Goal: Task Accomplishment & Management: Use online tool/utility

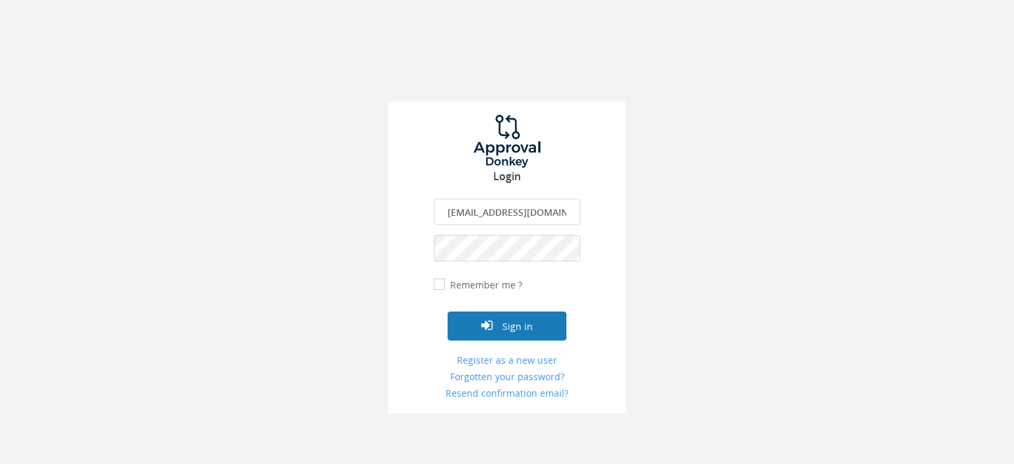
click at [526, 325] on button "Sign in" at bounding box center [507, 326] width 119 height 29
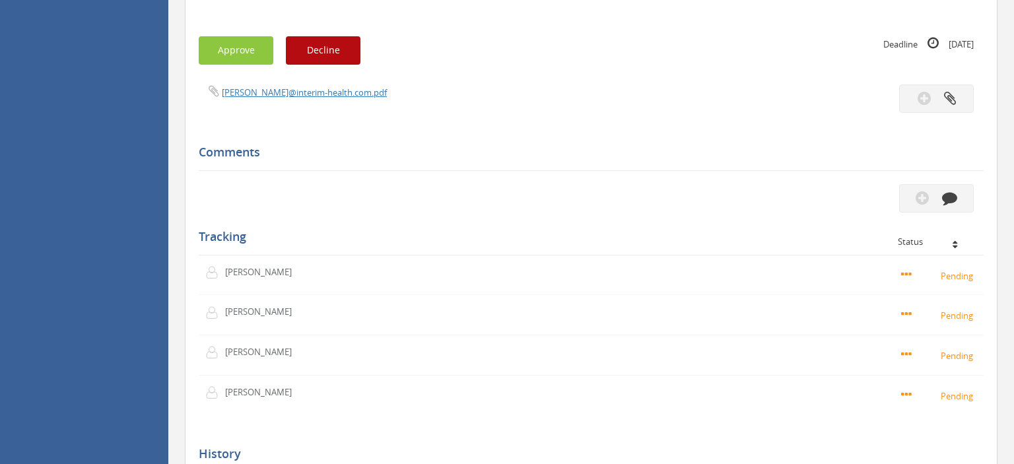
scroll to position [976, 0]
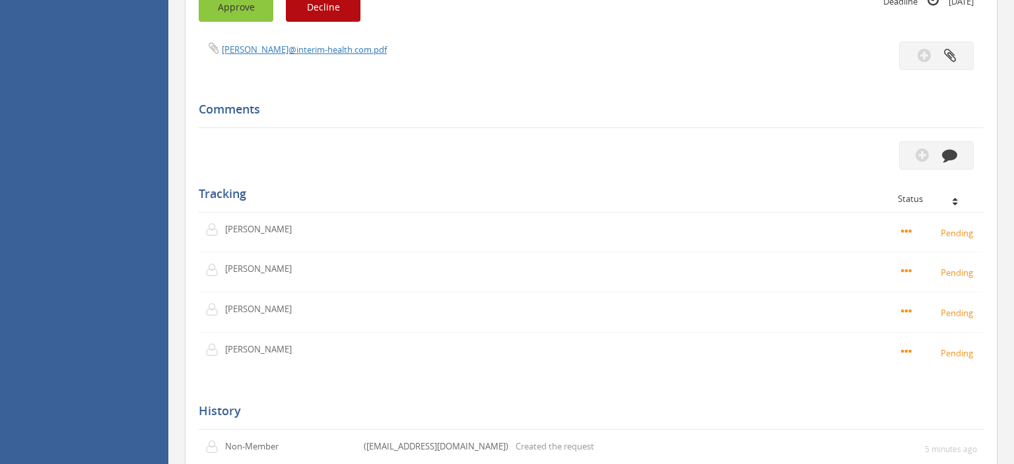
click at [236, 22] on button "Approve" at bounding box center [236, 7] width 75 height 28
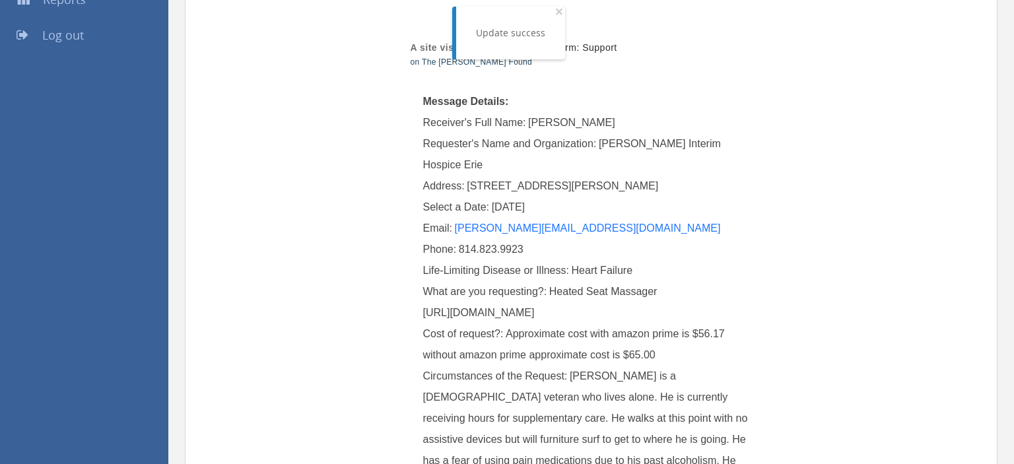
scroll to position [0, 0]
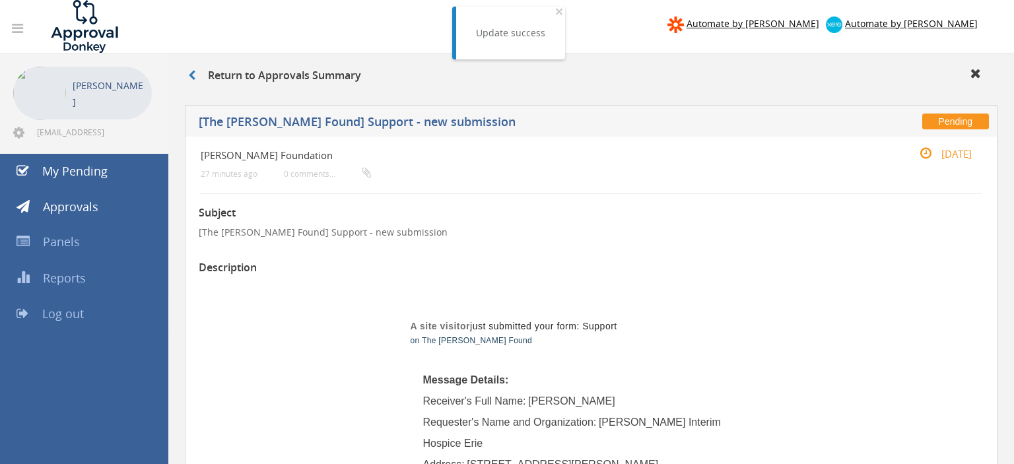
click at [75, 314] on span "Log out" at bounding box center [63, 314] width 42 height 16
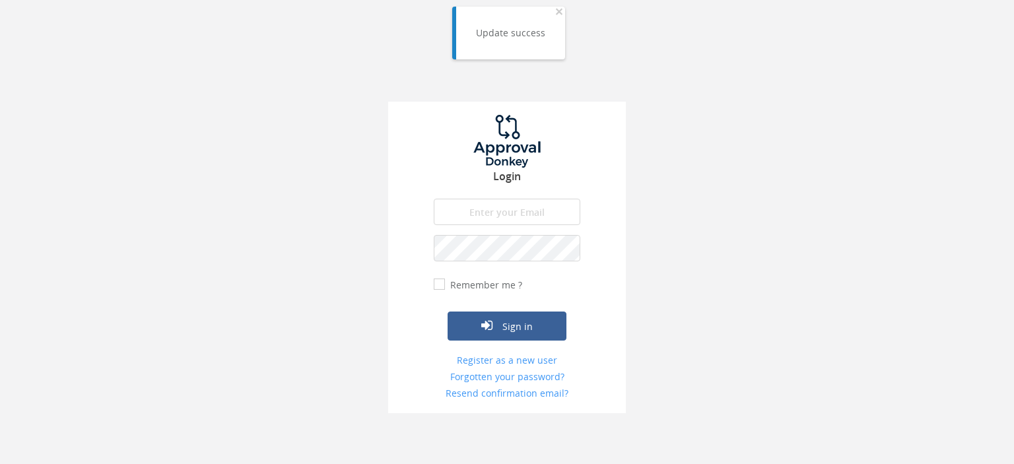
type input "[EMAIL_ADDRESS][DOMAIN_NAME]"
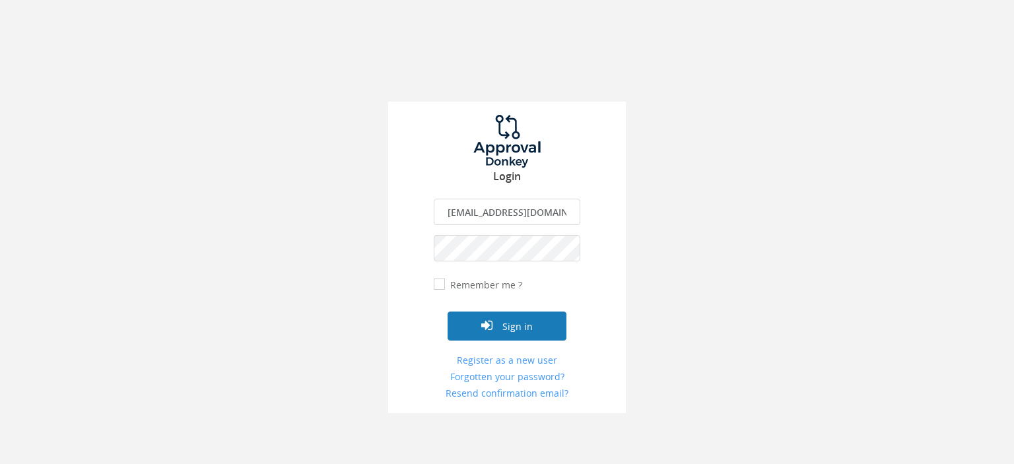
click at [498, 331] on button "Sign in" at bounding box center [507, 326] width 119 height 29
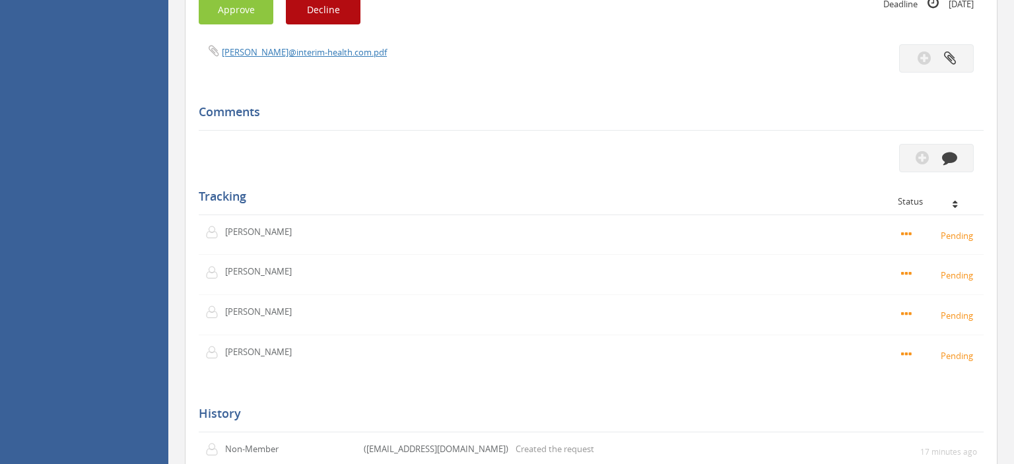
scroll to position [976, 0]
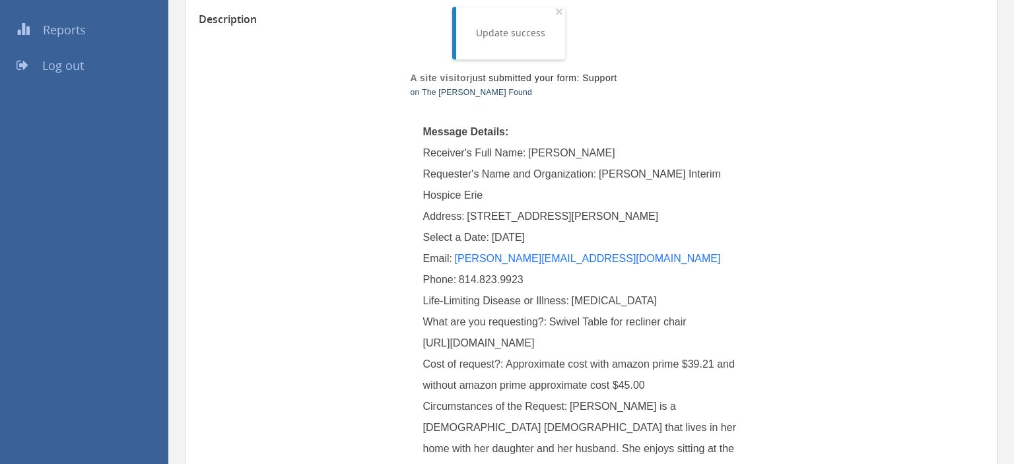
scroll to position [209, 0]
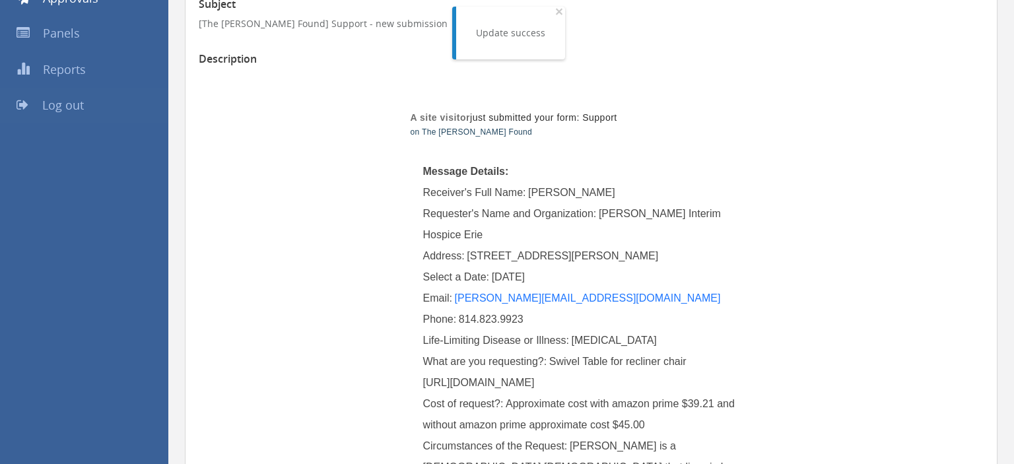
click at [73, 104] on span "Log out" at bounding box center [63, 105] width 42 height 16
